Goal: Find specific page/section: Find specific page/section

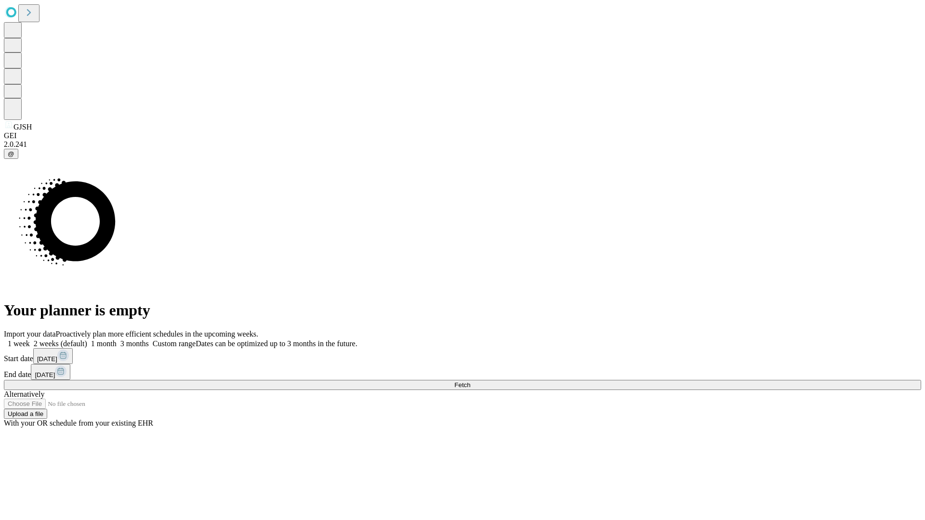
click at [470, 381] on span "Fetch" at bounding box center [462, 384] width 16 height 7
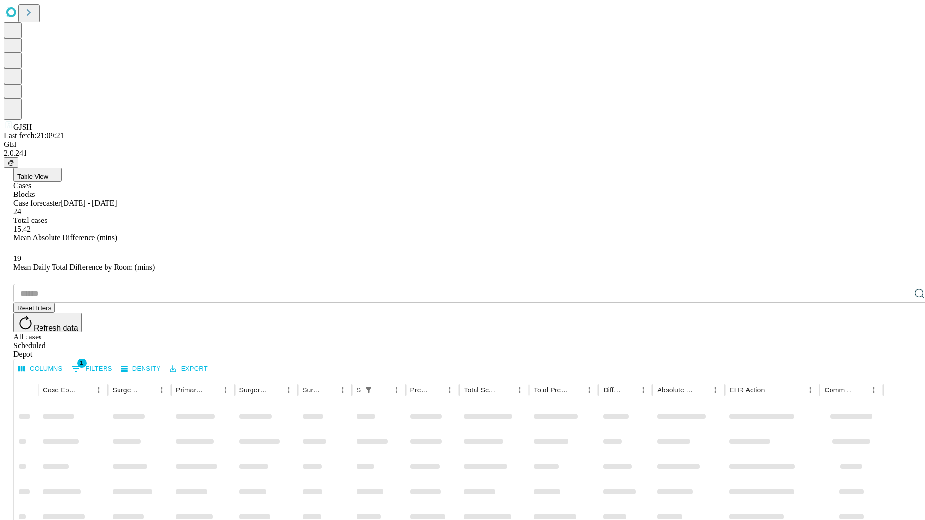
click at [900, 350] on div "Depot" at bounding box center [471, 354] width 917 height 9
